Goal: Information Seeking & Learning: Learn about a topic

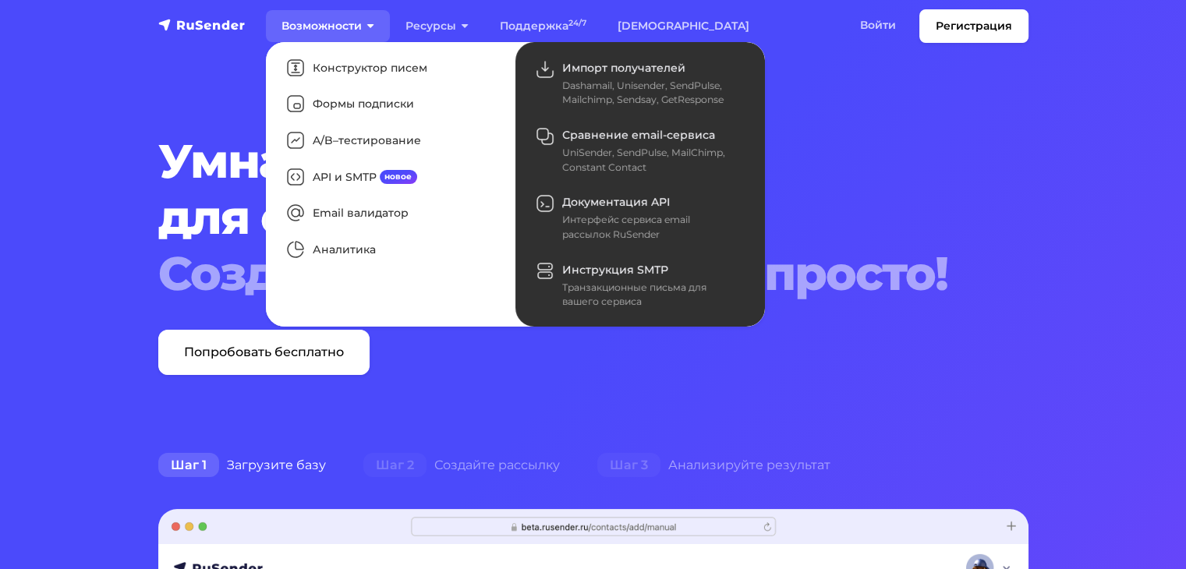
click at [321, 29] on link "Возможности" at bounding box center [328, 26] width 124 height 32
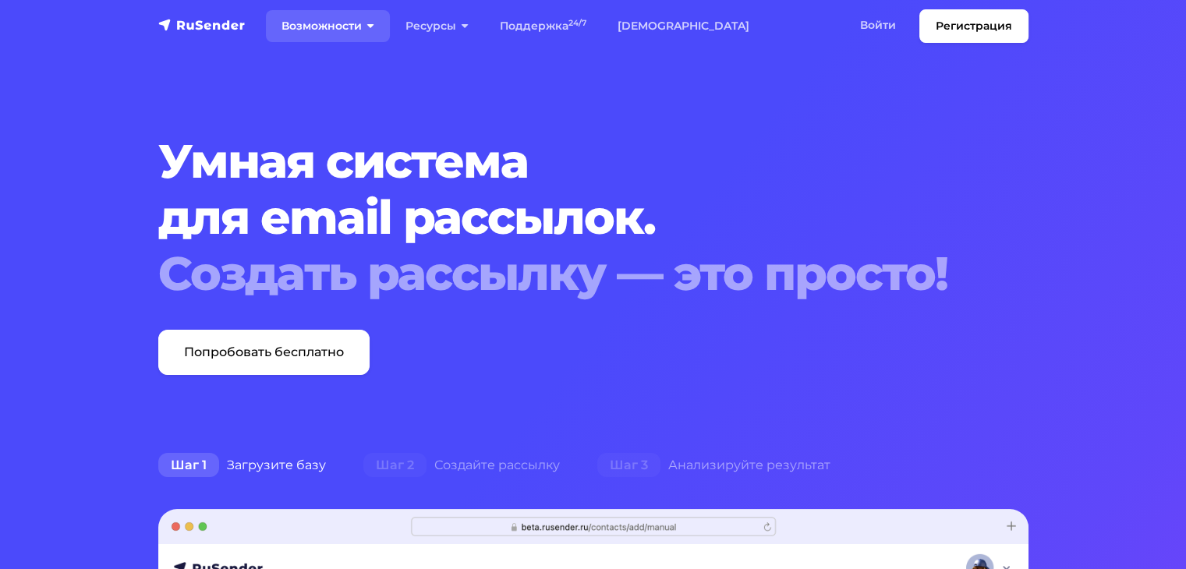
click at [321, 29] on link "Возможности" at bounding box center [328, 26] width 124 height 32
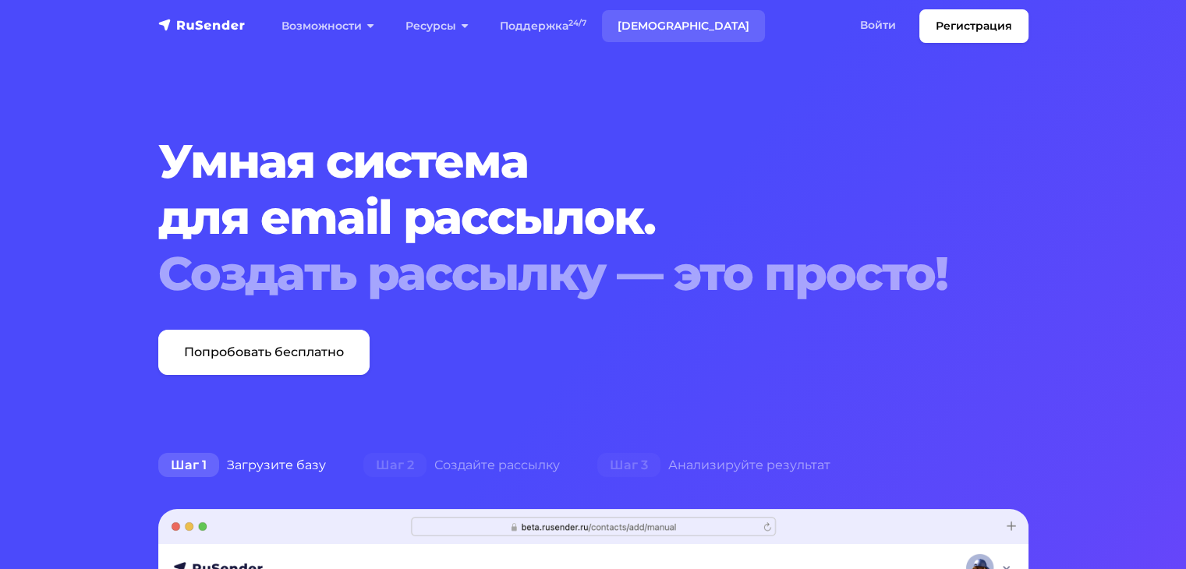
click at [649, 24] on link "[DEMOGRAPHIC_DATA]" at bounding box center [683, 26] width 163 height 32
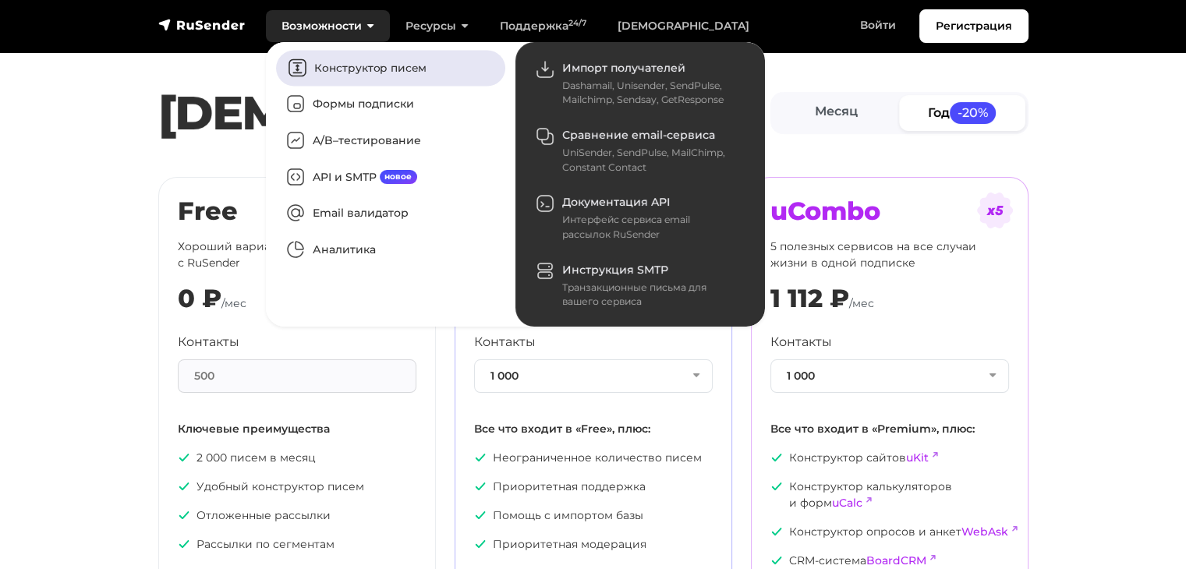
click at [363, 56] on link "Конструктор писем" at bounding box center [390, 68] width 229 height 36
